Goal: Entertainment & Leisure: Consume media (video, audio)

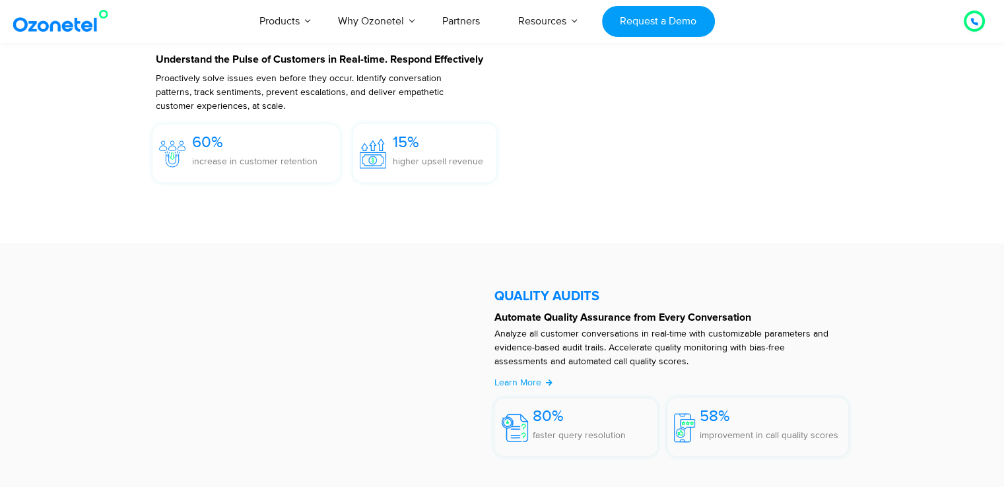
scroll to position [2066, 0]
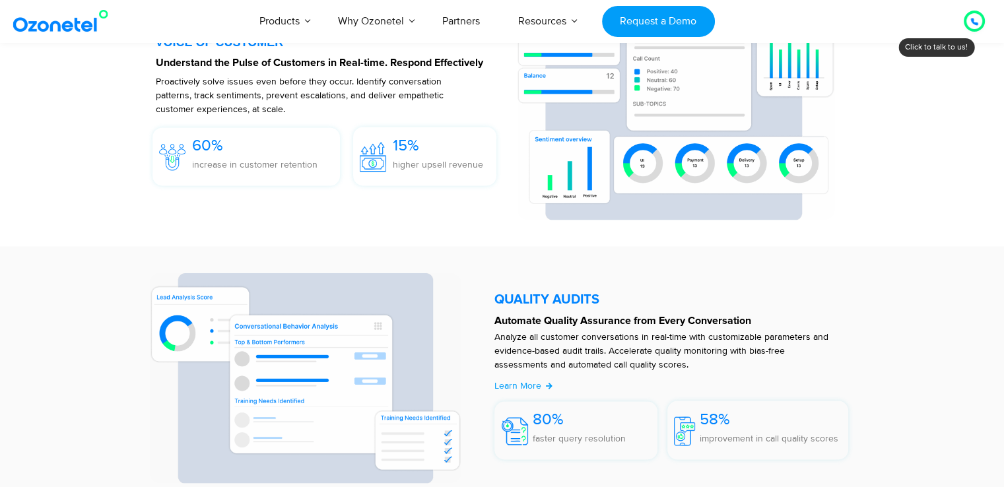
click at [240, 229] on section "VOICE OF CUSTOMER Understand the Pulse of Customers in Real-time. Respond Effec…" at bounding box center [502, 114] width 746 height 238
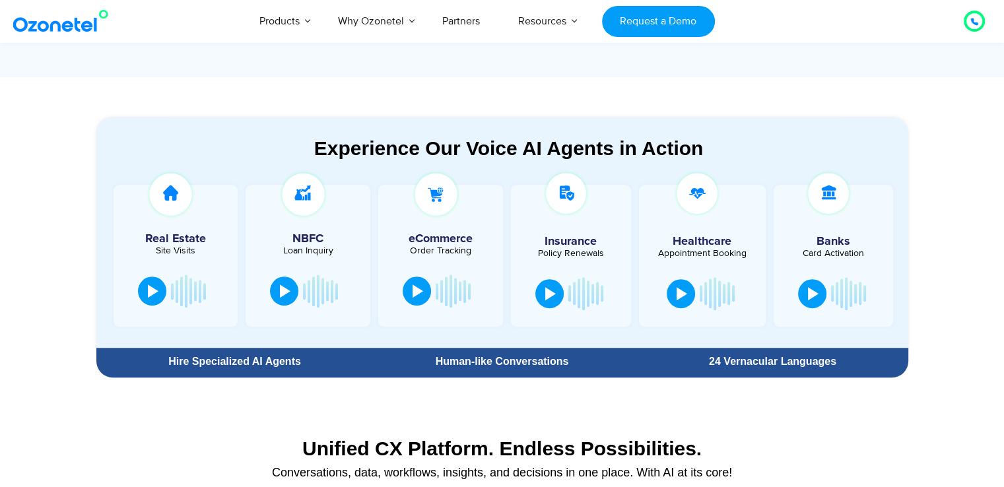
scroll to position [668, 0]
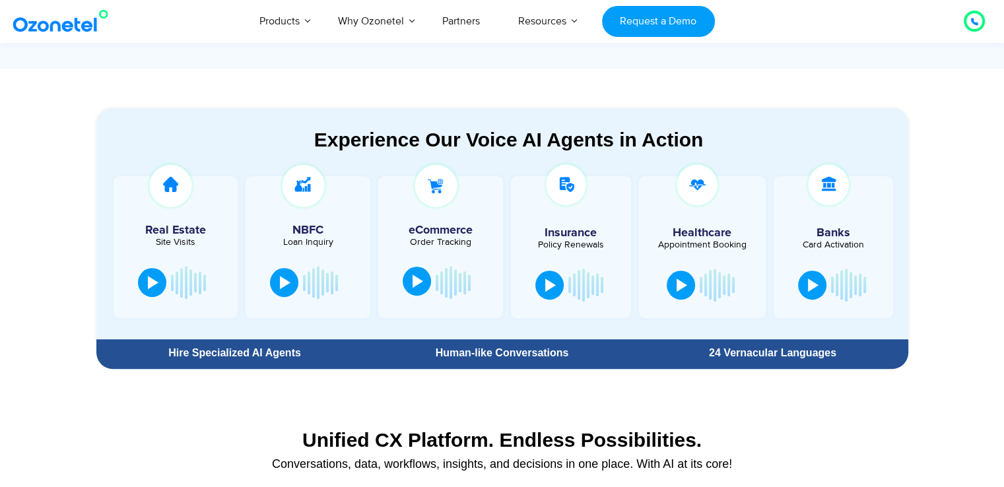
click at [420, 281] on div at bounding box center [418, 281] width 11 height 13
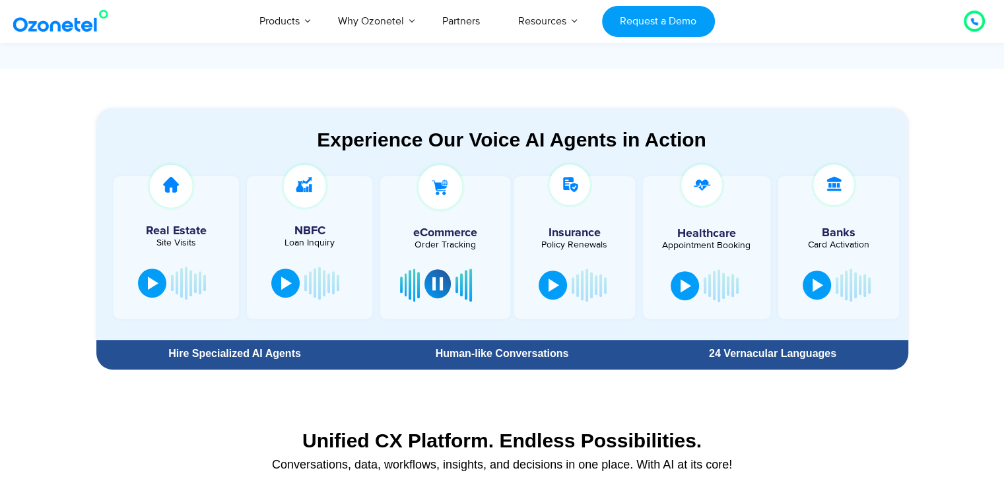
click at [433, 282] on div at bounding box center [437, 283] width 11 height 13
